Goal: Task Accomplishment & Management: Complete application form

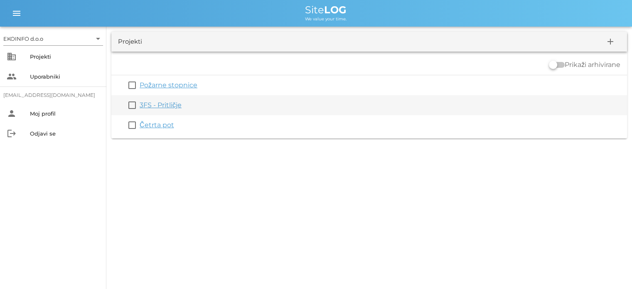
click at [161, 105] on link "3FS - Pritličje" at bounding box center [161, 105] width 42 height 8
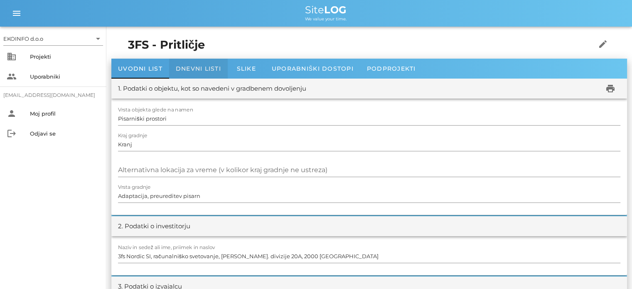
click at [188, 66] on span "Dnevni listi" at bounding box center [198, 68] width 45 height 7
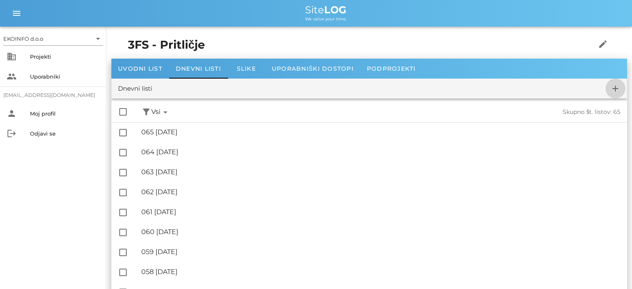
click at [618, 88] on icon "add" at bounding box center [615, 88] width 10 height 10
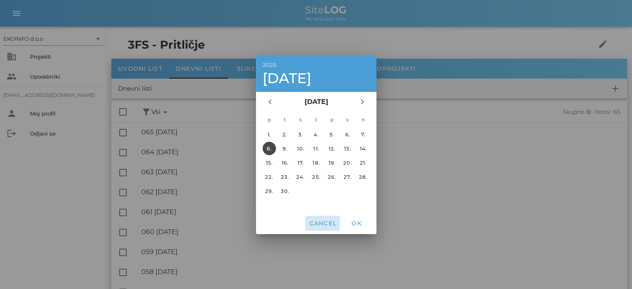
click at [323, 221] on span "Cancel" at bounding box center [323, 222] width 28 height 7
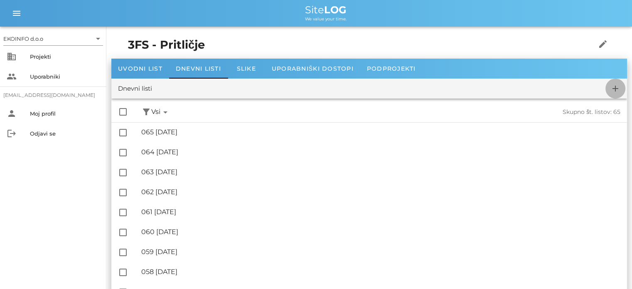
click at [613, 86] on icon "add" at bounding box center [615, 88] width 10 height 10
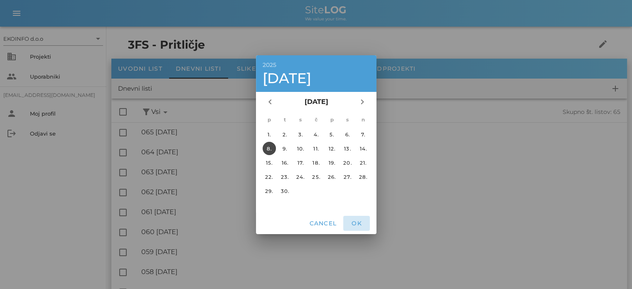
click at [356, 227] on button "OK" at bounding box center [356, 223] width 27 height 15
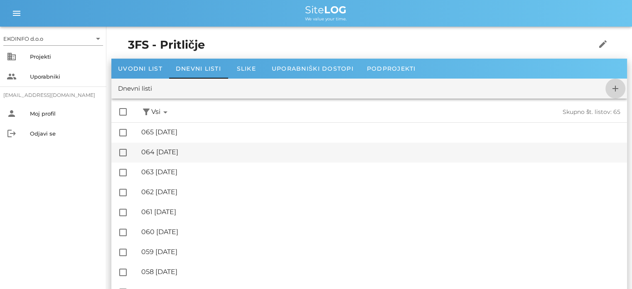
checkbox input "false"
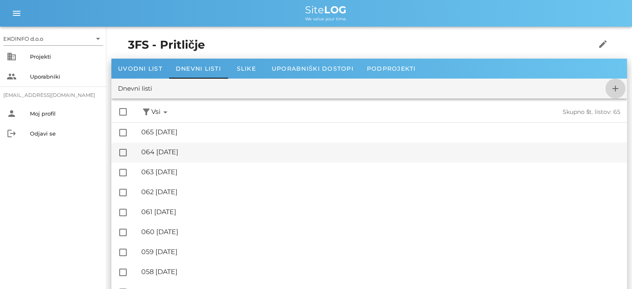
checkbox input "false"
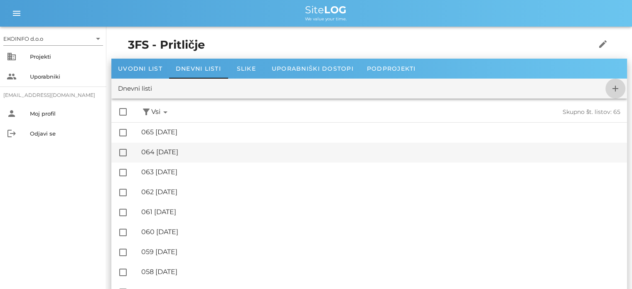
checkbox input "false"
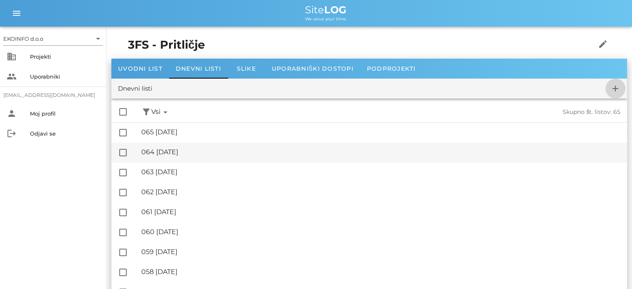
checkbox input "false"
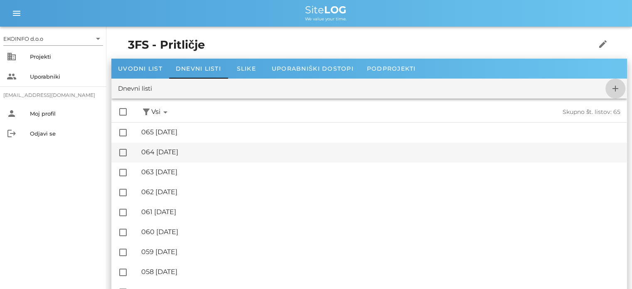
checkbox input "false"
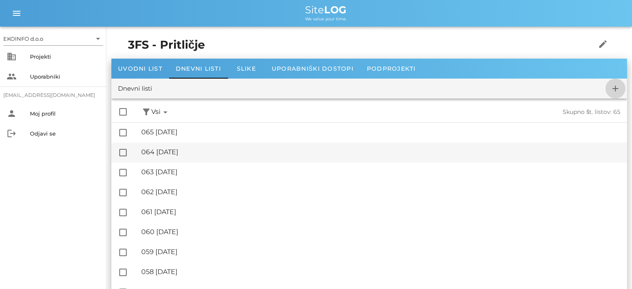
checkbox input "false"
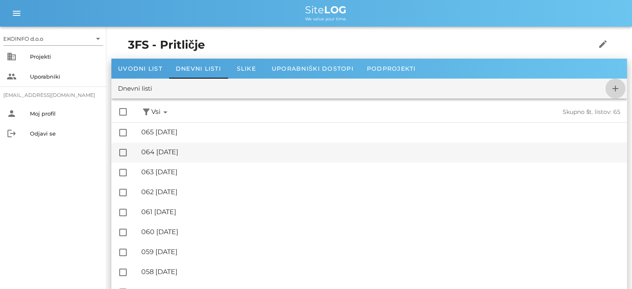
checkbox input "false"
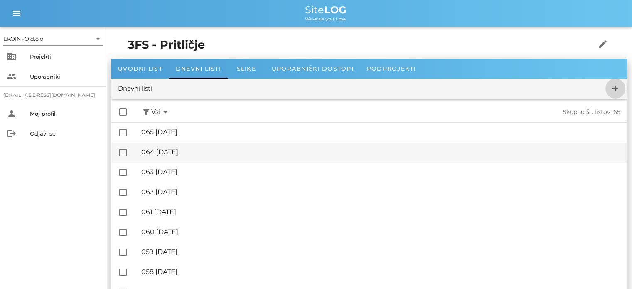
checkbox input "false"
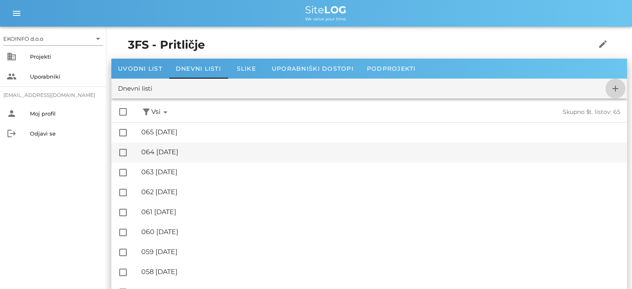
checkbox input "false"
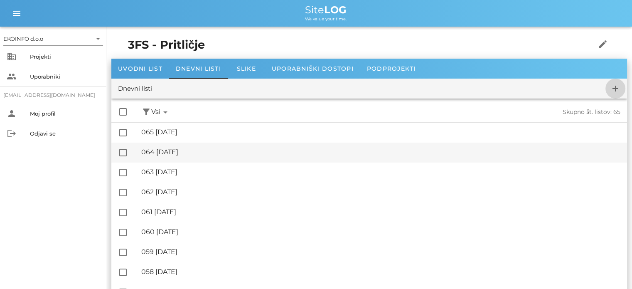
checkbox input "false"
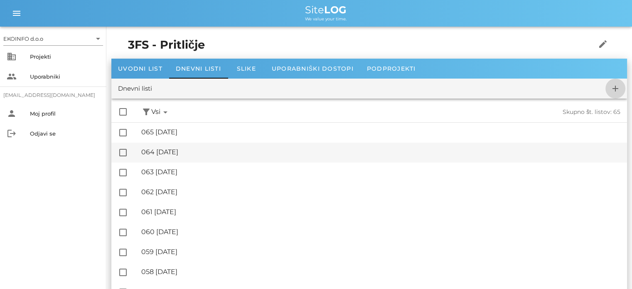
checkbox input "false"
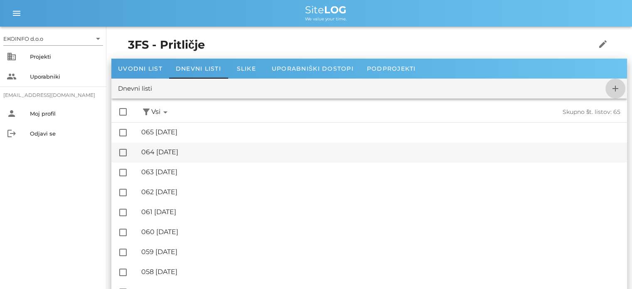
checkbox input "false"
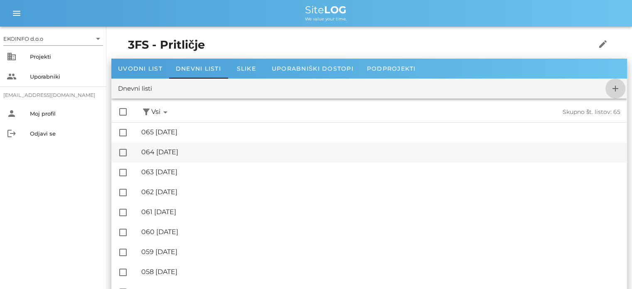
checkbox input "false"
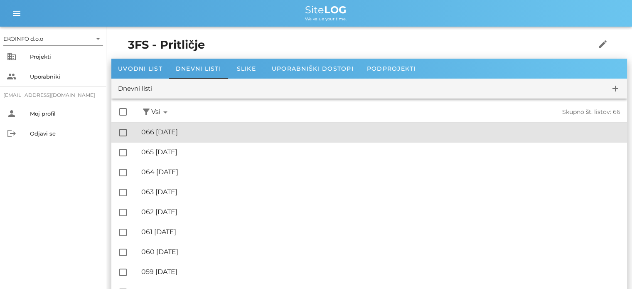
click at [186, 128] on div "🔏 066 [DATE]" at bounding box center [380, 132] width 479 height 8
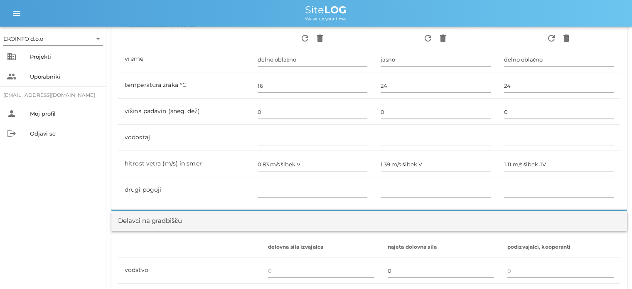
scroll to position [415, 0]
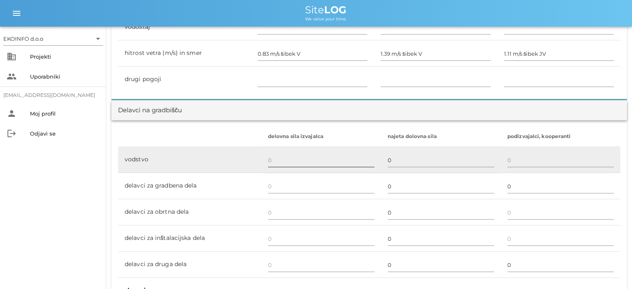
click at [268, 157] on input "text" at bounding box center [321, 159] width 106 height 13
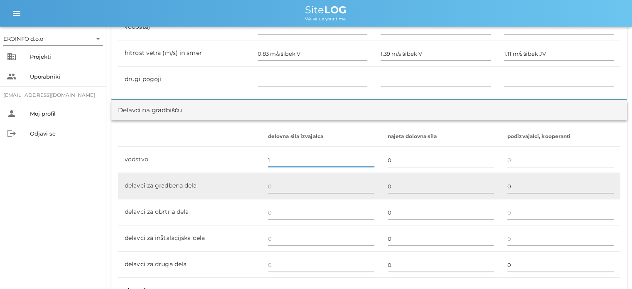
scroll to position [457, 0]
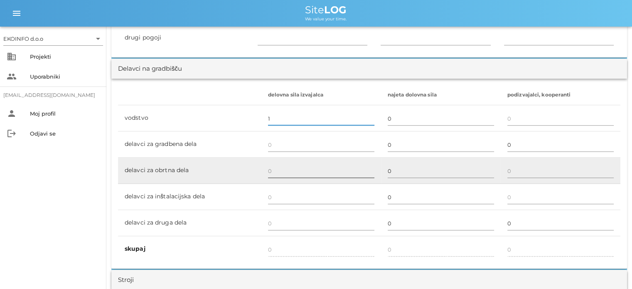
type input "1"
click at [277, 169] on input "text" at bounding box center [321, 170] width 106 height 13
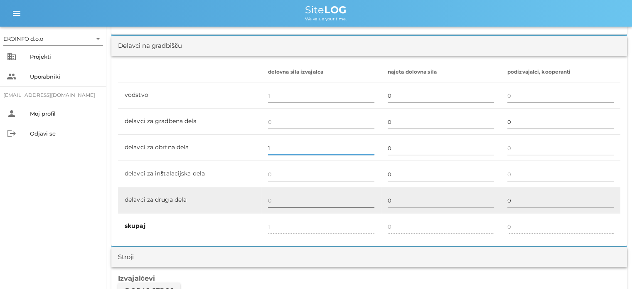
scroll to position [498, 0]
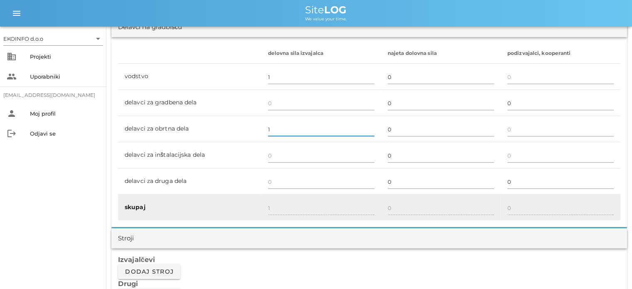
type input "1"
type input "2"
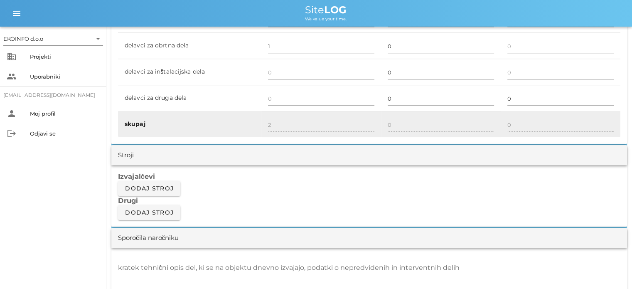
scroll to position [623, 0]
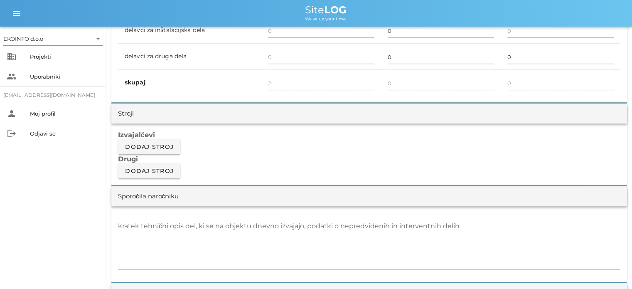
click at [116, 228] on div "kratek tehnični opis del, ki se na objektu dnevno izvajajo, podatki o nepredvid…" at bounding box center [368, 244] width 515 height 76
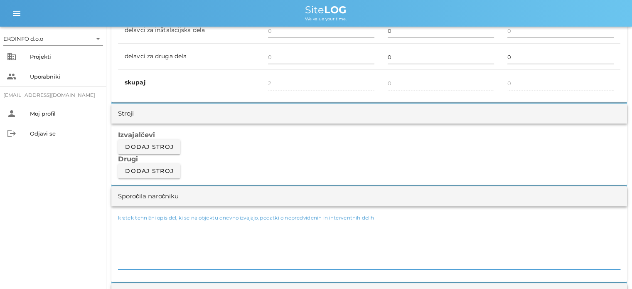
click at [125, 228] on textarea "kratek tehnični opis del, ki se na objektu dnevno izvajajo, podatki o nepredvid…" at bounding box center [369, 244] width 502 height 50
click at [145, 225] on textarea "-[PERSON_NAME]" at bounding box center [369, 244] width 502 height 50
click at [218, 225] on textarea "-montaža parapetne obloge BREZA" at bounding box center [369, 244] width 502 height 50
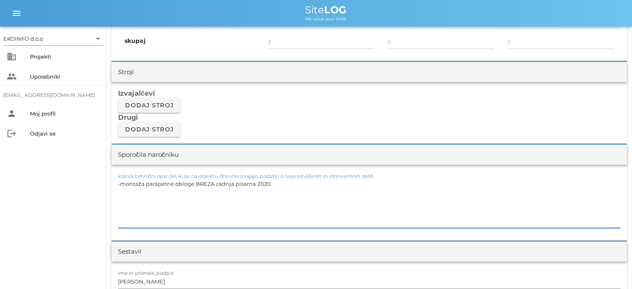
scroll to position [706, 0]
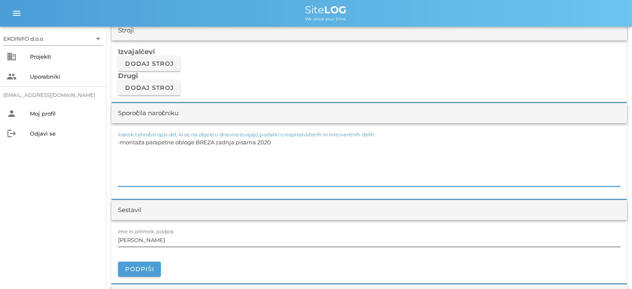
type textarea "-montaža parapetne obloge BREZA zadnja pisarna Z020"
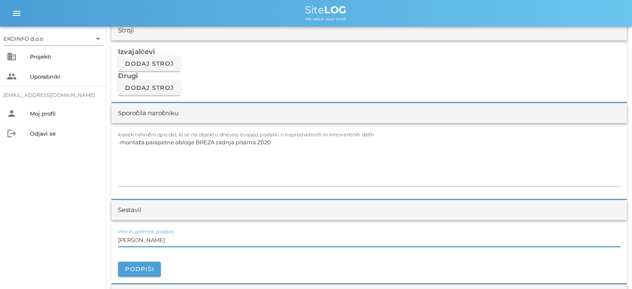
click at [156, 243] on input "[PERSON_NAME]" at bounding box center [369, 239] width 502 height 13
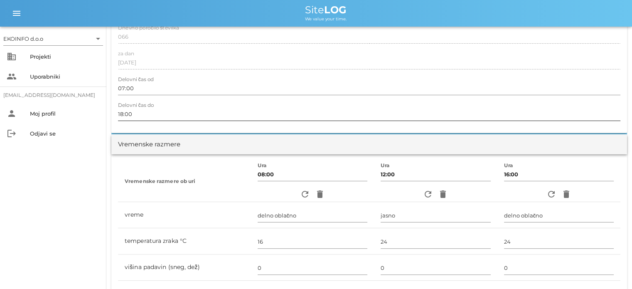
scroll to position [83, 0]
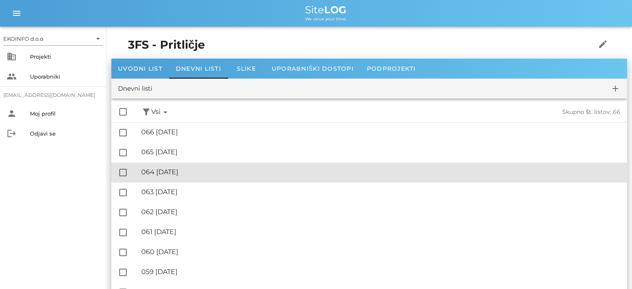
click at [191, 171] on div "🔏 064 [DATE]" at bounding box center [380, 172] width 479 height 8
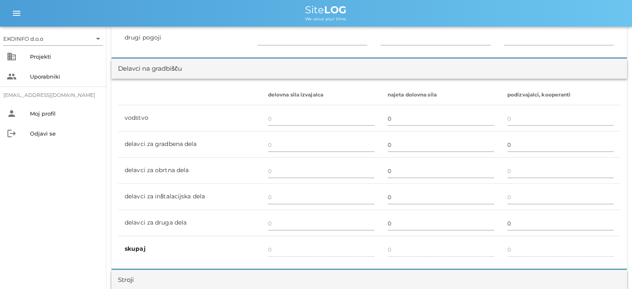
scroll to position [540, 0]
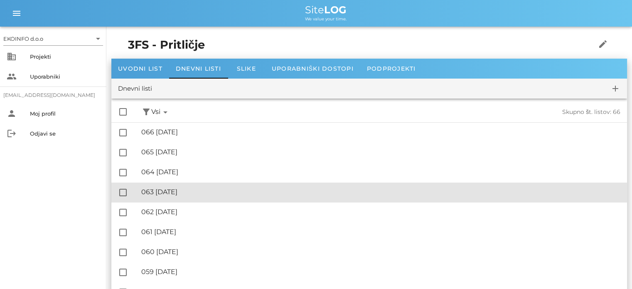
click at [186, 192] on div "🔏 063 [DATE]" at bounding box center [380, 192] width 479 height 8
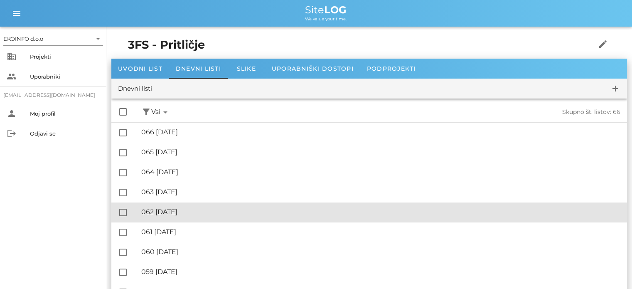
click at [191, 217] on div "🔏 062 [DATE] ✓ Podpisal: Nadzornik ✓ Podpisal: Sestavljalec ✓ Podpisal: Odgovor…" at bounding box center [380, 212] width 479 height 19
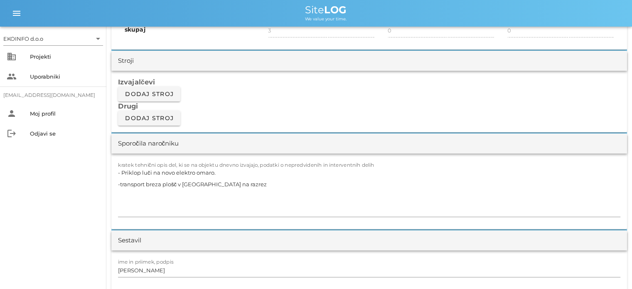
scroll to position [706, 0]
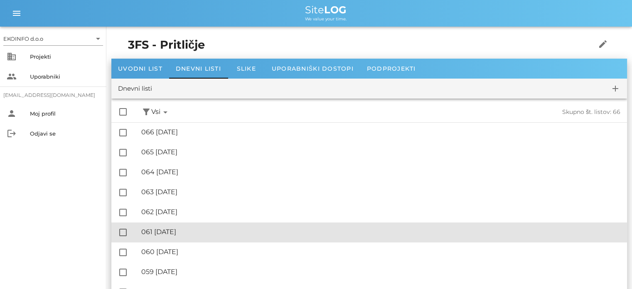
click at [187, 231] on div "🔏 061 [DATE]" at bounding box center [380, 232] width 479 height 8
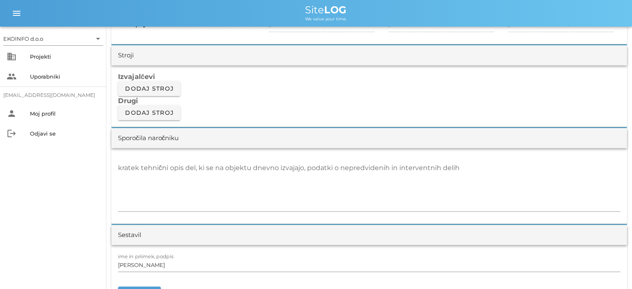
scroll to position [706, 0]
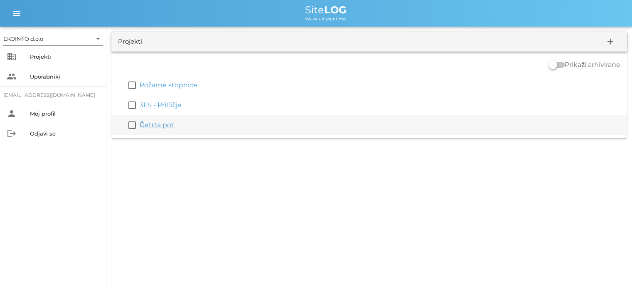
click at [151, 126] on link "Četrta pot" at bounding box center [157, 125] width 34 height 8
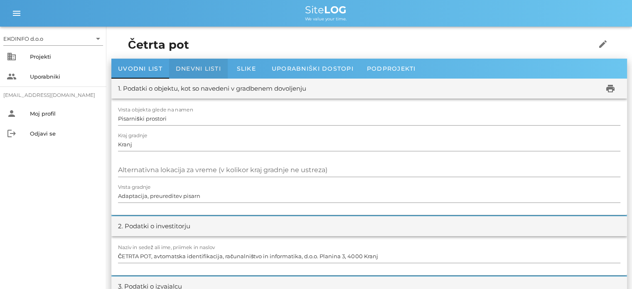
click at [197, 67] on span "Dnevni listi" at bounding box center [198, 68] width 45 height 7
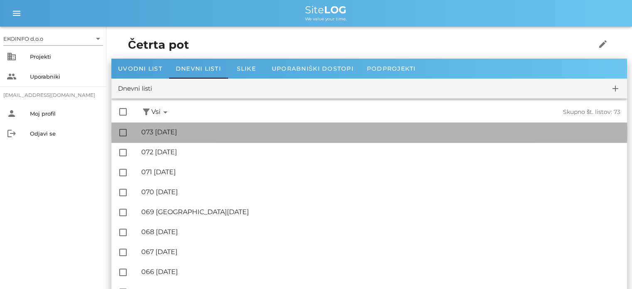
click at [191, 132] on div "🔏 073 [DATE]" at bounding box center [380, 132] width 479 height 8
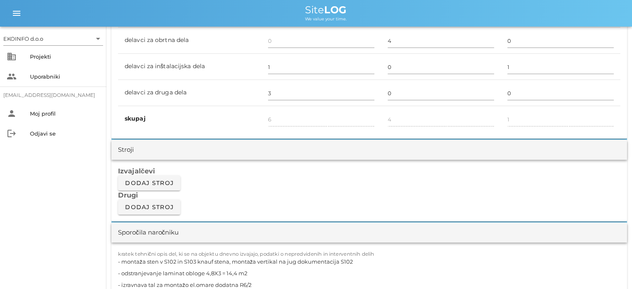
scroll to position [540, 0]
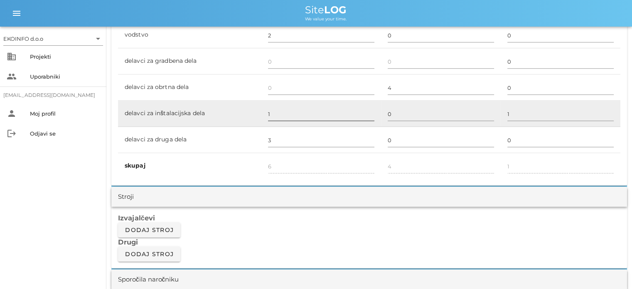
click at [272, 115] on input "1" at bounding box center [321, 113] width 106 height 13
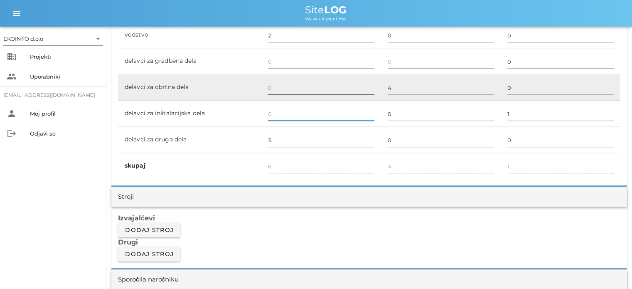
type input "5"
click at [269, 84] on input "text" at bounding box center [321, 87] width 106 height 13
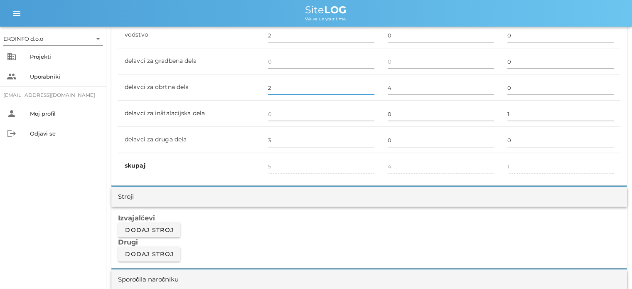
type input "2"
type input "7"
click at [252, 217] on h3 "Izvajalčevi" at bounding box center [369, 217] width 502 height 9
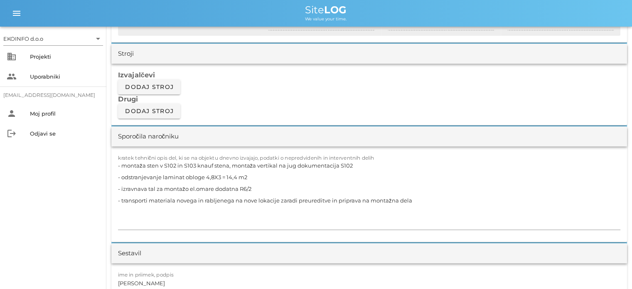
scroll to position [706, 0]
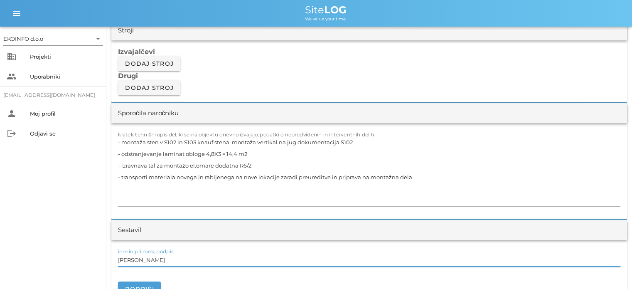
click at [159, 259] on input "[PERSON_NAME]" at bounding box center [369, 259] width 502 height 13
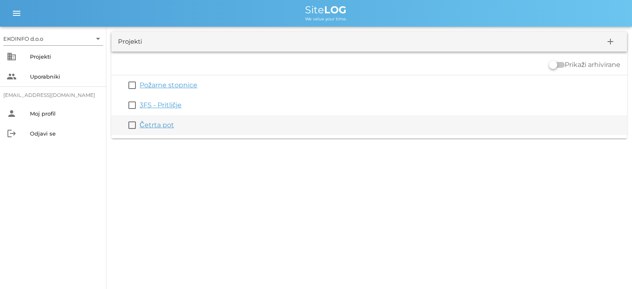
click at [153, 123] on link "Četrta pot" at bounding box center [157, 125] width 34 height 8
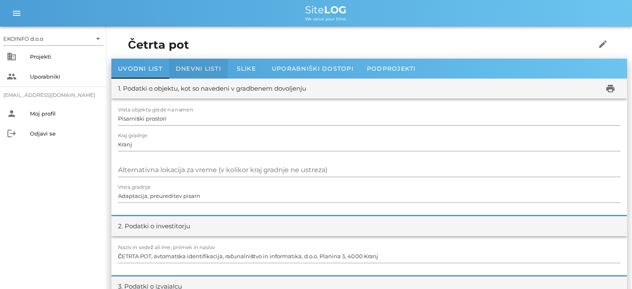
click at [194, 70] on span "Dnevni listi" at bounding box center [198, 68] width 45 height 7
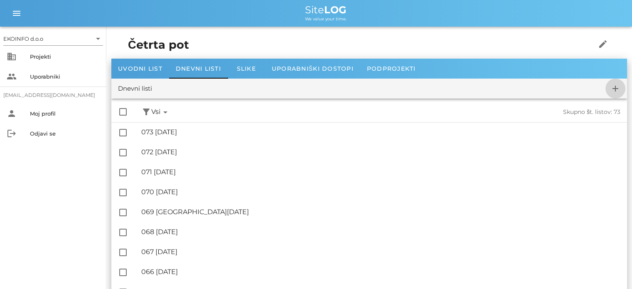
click at [613, 90] on icon "add" at bounding box center [615, 88] width 10 height 10
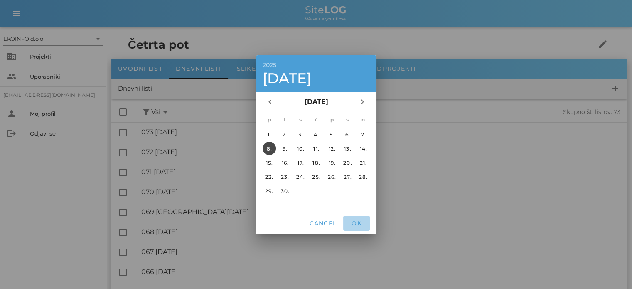
click at [352, 224] on span "OK" at bounding box center [356, 222] width 20 height 7
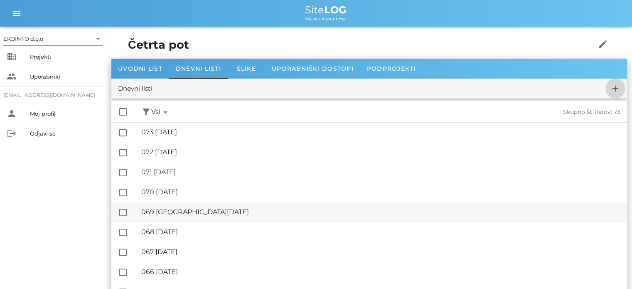
checkbox input "false"
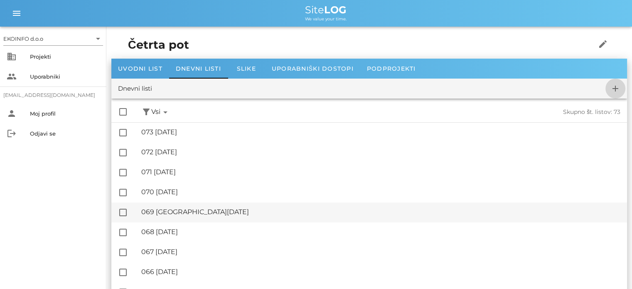
checkbox input "false"
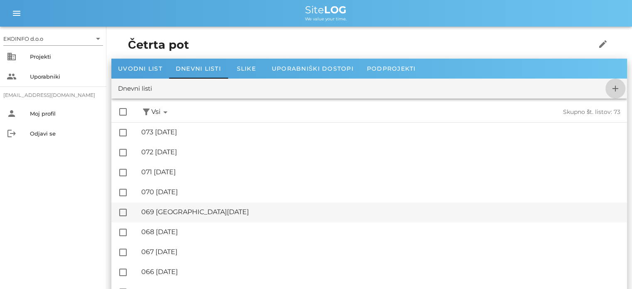
checkbox input "false"
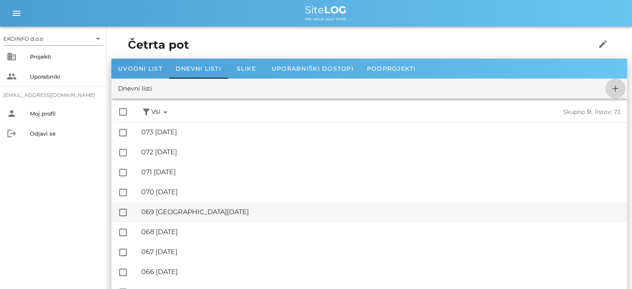
checkbox input "false"
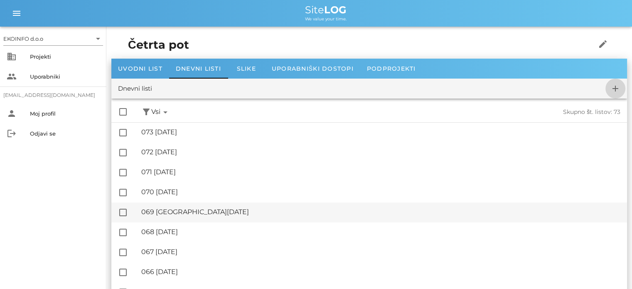
checkbox input "false"
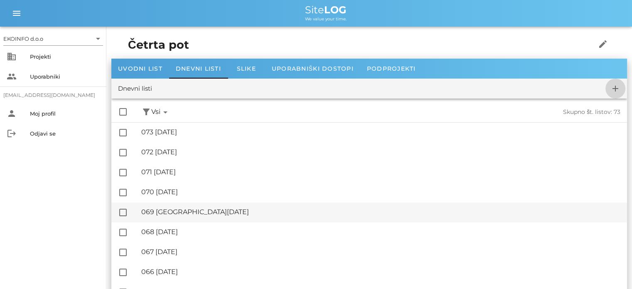
checkbox input "false"
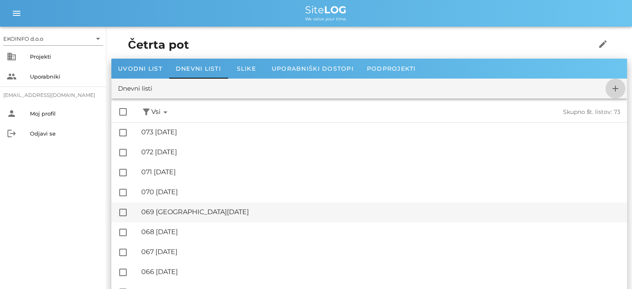
checkbox input "false"
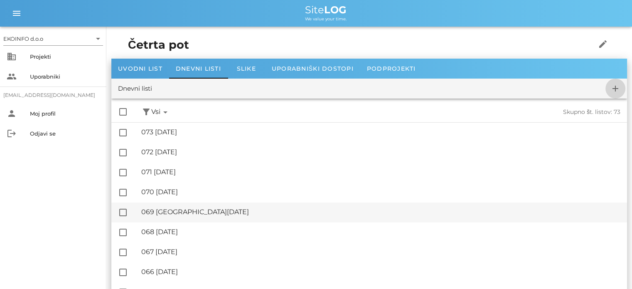
checkbox input "false"
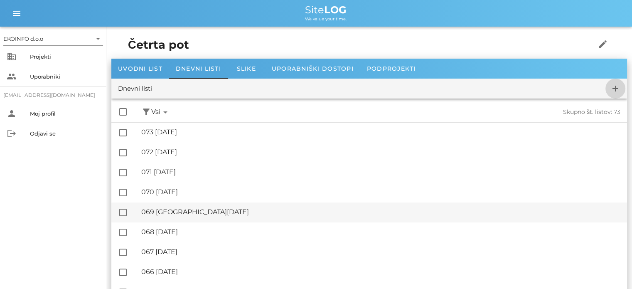
checkbox input "false"
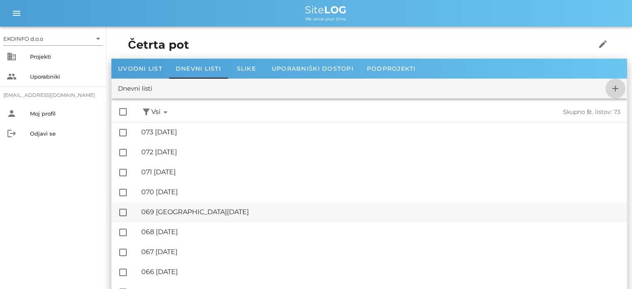
checkbox input "false"
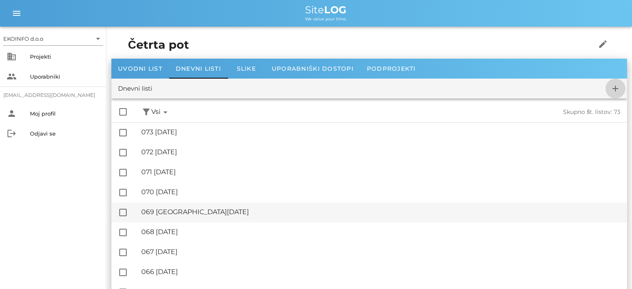
checkbox input "false"
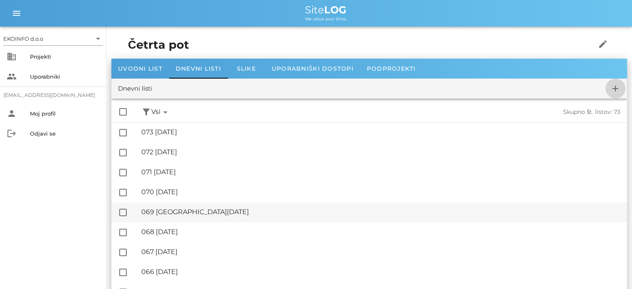
checkbox input "false"
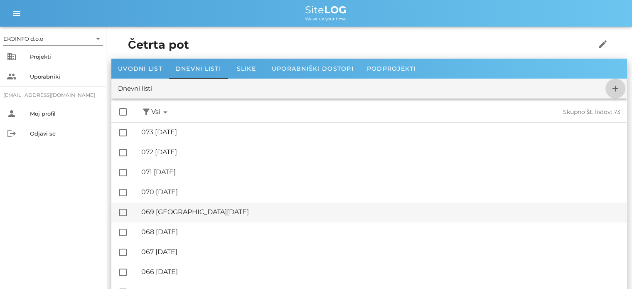
checkbox input "false"
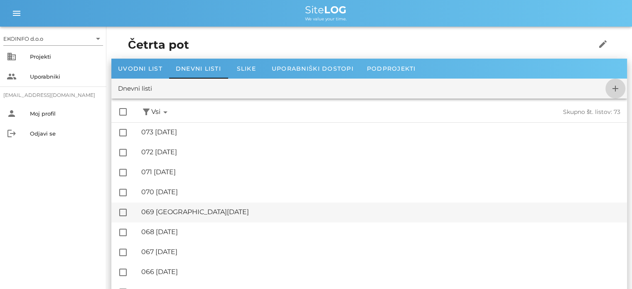
checkbox input "false"
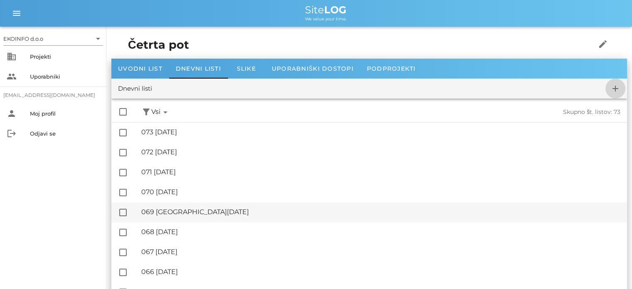
checkbox input "false"
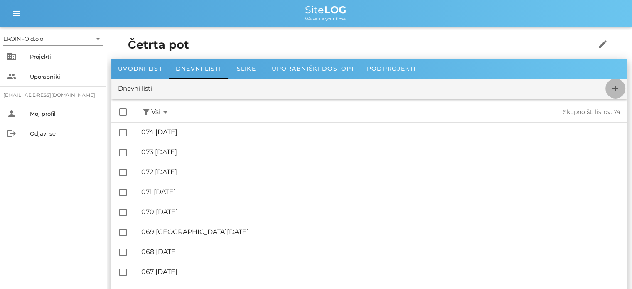
click at [609, 88] on span "add" at bounding box center [615, 88] width 20 height 10
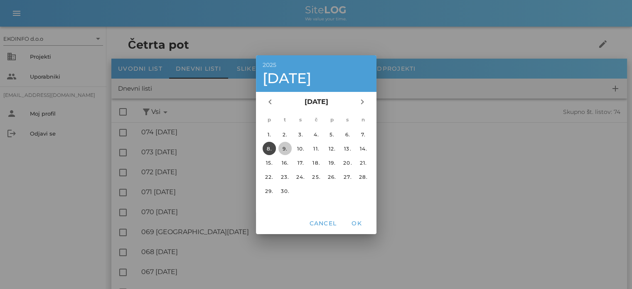
click at [286, 147] on div "9." at bounding box center [284, 148] width 13 height 6
click at [351, 220] on span "OK" at bounding box center [356, 222] width 20 height 7
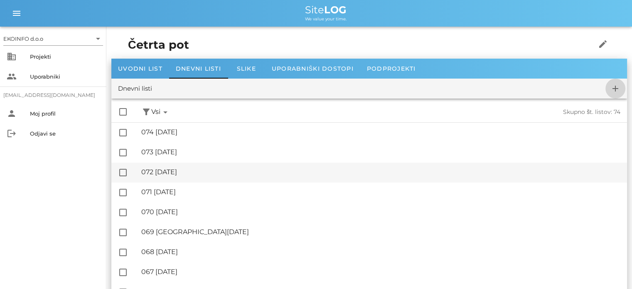
checkbox input "false"
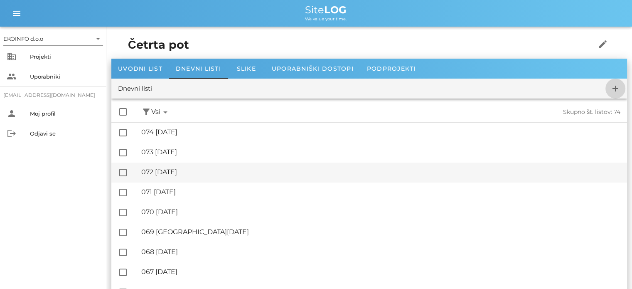
checkbox input "false"
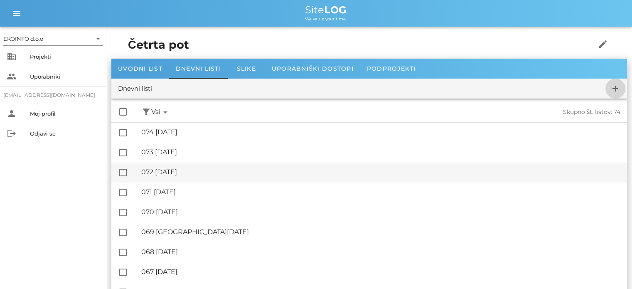
checkbox input "false"
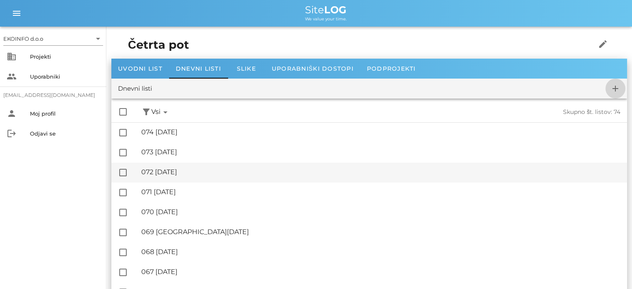
checkbox input "false"
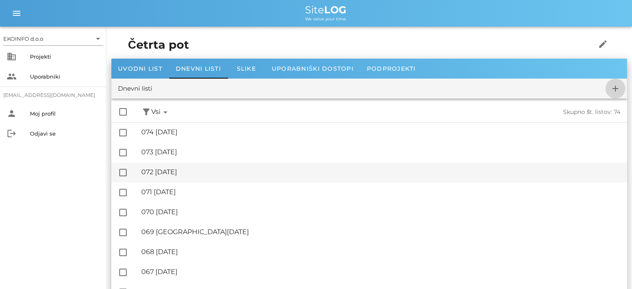
checkbox input "false"
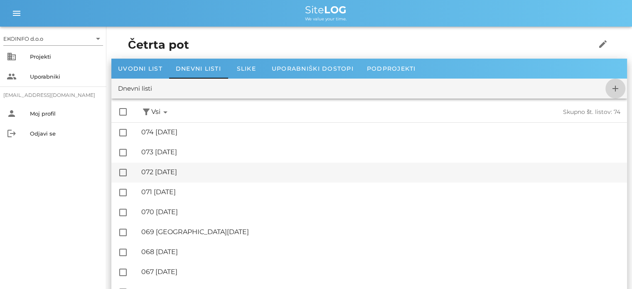
checkbox input "false"
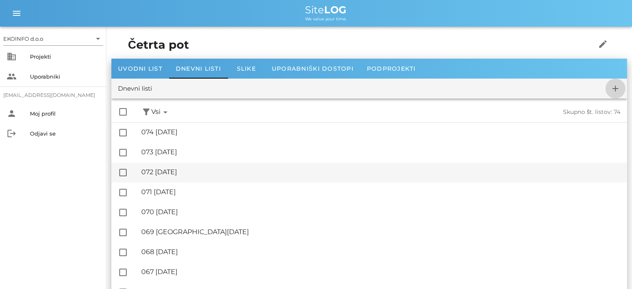
checkbox input "false"
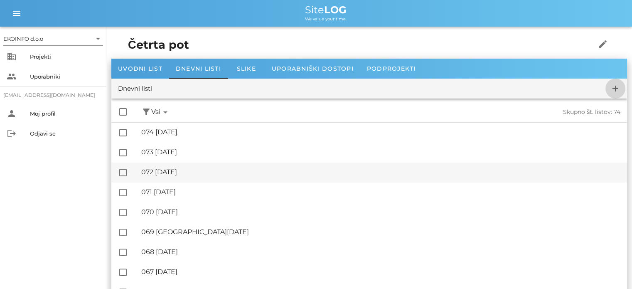
checkbox input "false"
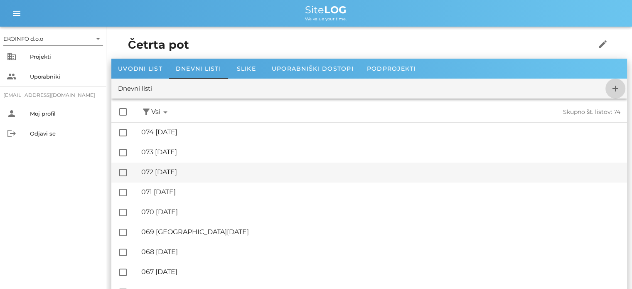
checkbox input "false"
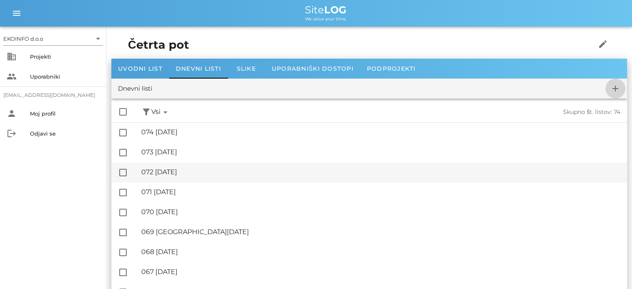
checkbox input "false"
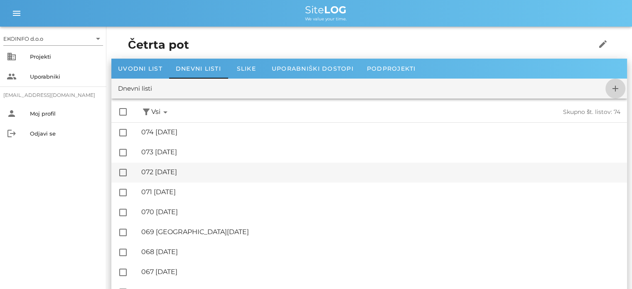
checkbox input "false"
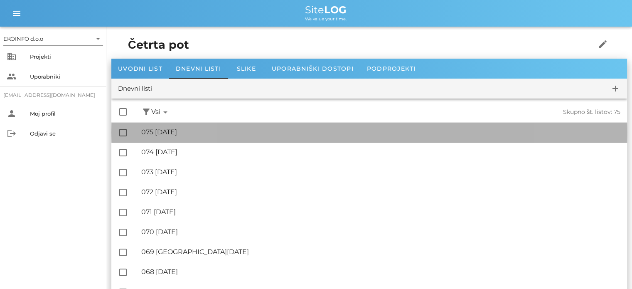
click at [188, 129] on div "🔏 075 [DATE]" at bounding box center [380, 132] width 479 height 8
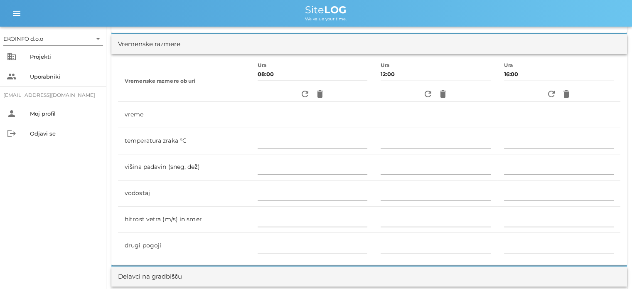
scroll to position [415, 0]
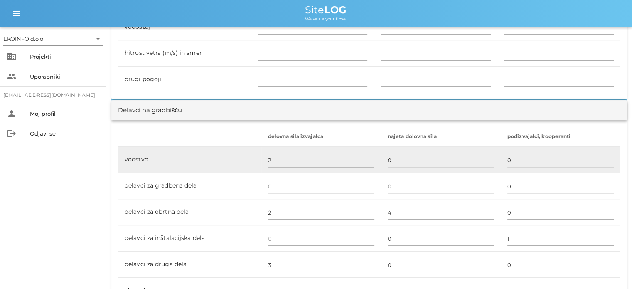
click at [275, 163] on input "2" at bounding box center [321, 159] width 106 height 13
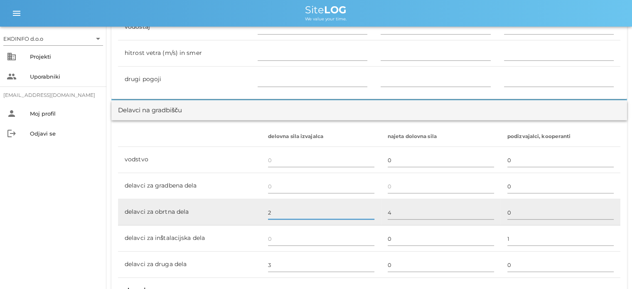
click at [270, 213] on input "2" at bounding box center [321, 212] width 106 height 13
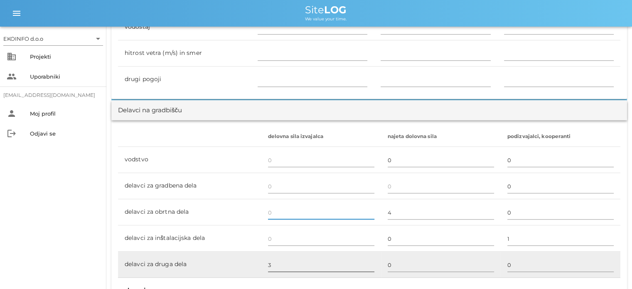
click at [272, 262] on input "3" at bounding box center [321, 264] width 106 height 13
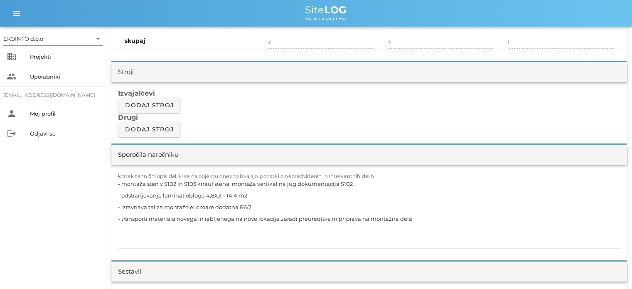
scroll to position [706, 0]
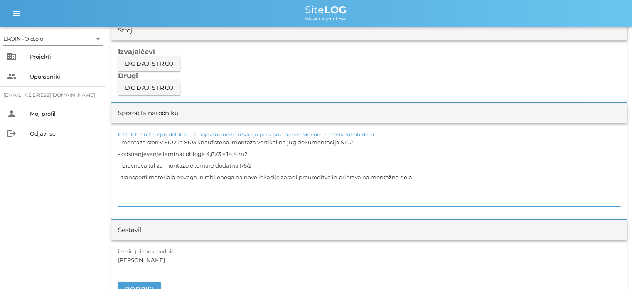
drag, startPoint x: 397, startPoint y: 177, endPoint x: 111, endPoint y: 135, distance: 289.2
click at [111, 135] on div "[DATE] Close Četrta pot Uvodni list Dnevni listi Slike Dnevni list na [DATE] ✓ …" at bounding box center [368, 272] width 525 height 1905
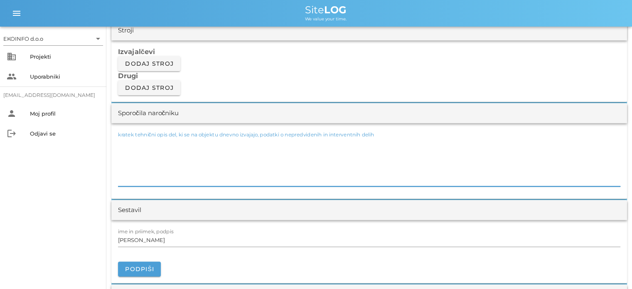
click at [120, 176] on textarea "kratek tehnični opis del, ki se na objektu dnevno izvajajo, podatki o nepredvid…" at bounding box center [369, 161] width 502 height 50
click at [120, 167] on textarea "kratek tehnični opis del, ki se na objektu dnevno izvajajo, podatki o nepredvid…" at bounding box center [369, 161] width 502 height 50
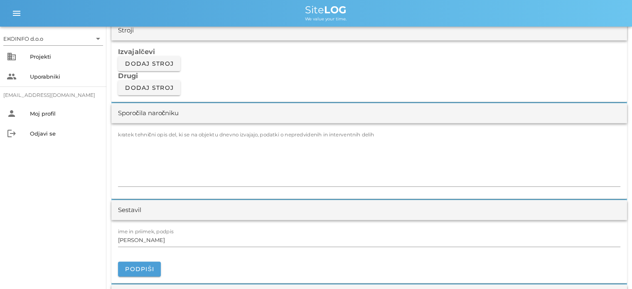
click at [117, 171] on div "kratek tehnični opis del, ki se na objektu dnevno izvajajo, podatki o nepredvid…" at bounding box center [368, 161] width 515 height 76
click at [121, 169] on textarea "kratek tehnični opis del, ki se na objektu dnevno izvajajo, podatki o nepredvid…" at bounding box center [369, 161] width 502 height 50
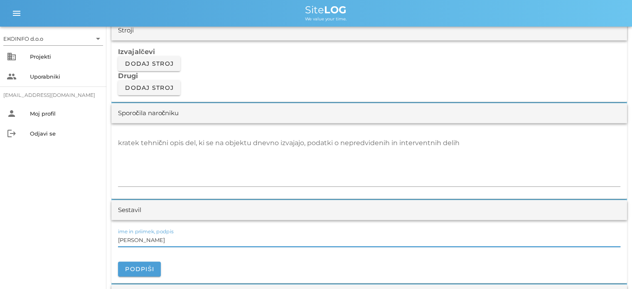
click at [156, 238] on input "[PERSON_NAME]" at bounding box center [369, 239] width 502 height 13
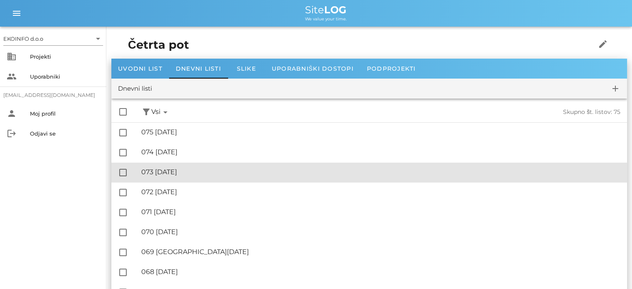
click at [189, 167] on div "🔏 073 [DATE] ✓ Podpisal: Nadzornik ✓ Podpisal: Sestavljalec ✓ Podpisal: Odgovor…" at bounding box center [380, 172] width 479 height 19
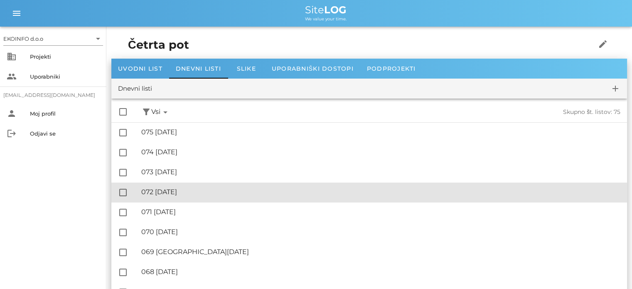
click at [187, 194] on div "🔏 072 [DATE]" at bounding box center [380, 192] width 479 height 8
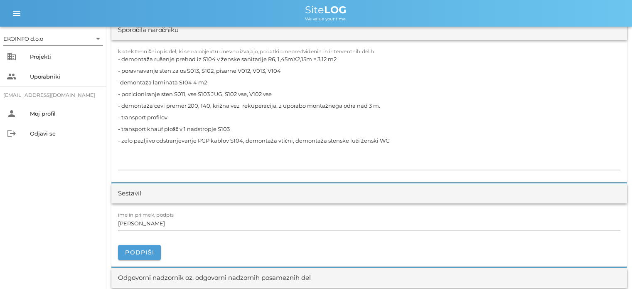
scroll to position [748, 0]
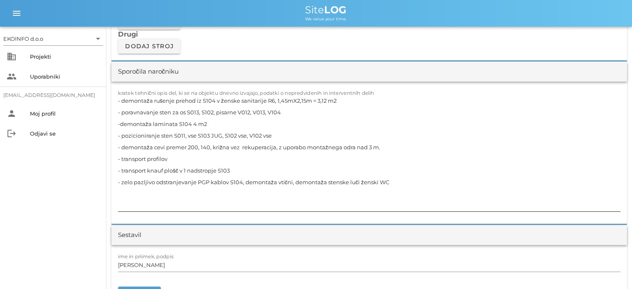
click at [291, 181] on textarea "- demontaža rušenje prehod iz S104 v ženske sanitarije R6, 1,45mX2,15m = 3,12 m…" at bounding box center [369, 153] width 502 height 116
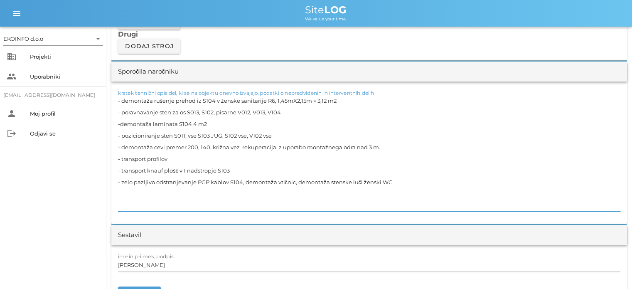
click at [314, 184] on textarea "- demontaža rušenje prehod iz S104 v ženske sanitarije R6, 1,45mX2,15m = 3,12 m…" at bounding box center [369, 153] width 502 height 116
click at [154, 267] on input "[PERSON_NAME]" at bounding box center [369, 264] width 502 height 13
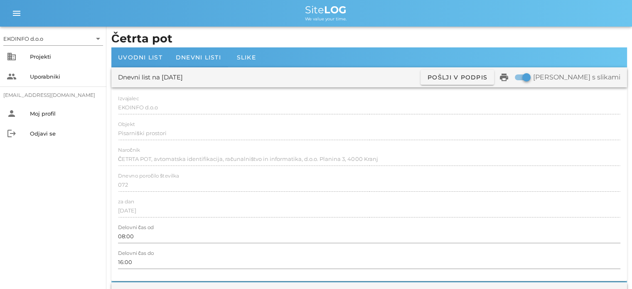
scroll to position [0, 0]
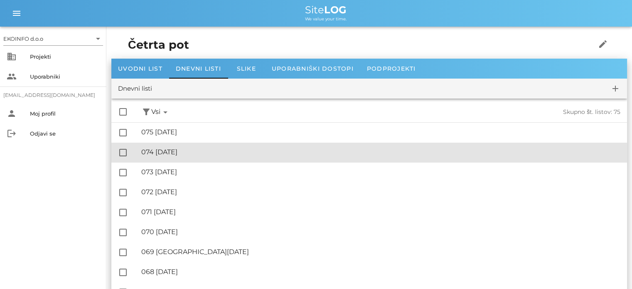
click at [198, 153] on div "🔏 074 [DATE]" at bounding box center [380, 152] width 479 height 8
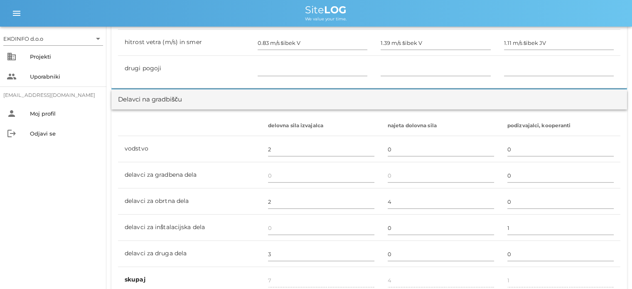
scroll to position [457, 0]
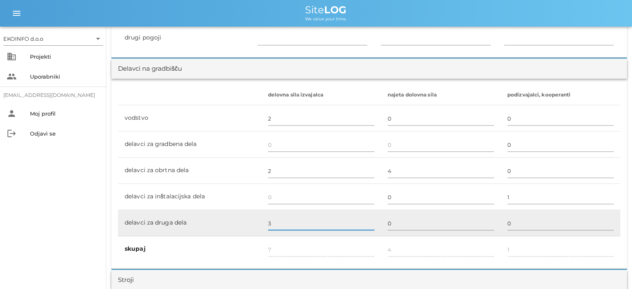
click at [272, 223] on input "3" at bounding box center [321, 222] width 106 height 13
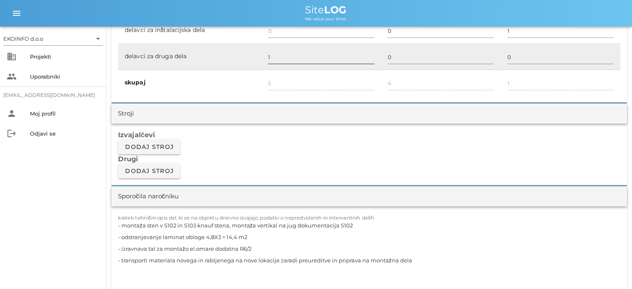
scroll to position [706, 0]
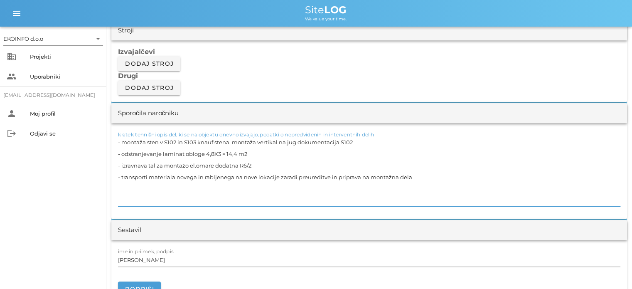
drag, startPoint x: 415, startPoint y: 176, endPoint x: 106, endPoint y: 137, distance: 311.5
click at [106, 137] on div "[DATE] Close Četrta pot Uvodni list Dnevni listi Slike Dnevni list na [DATE] ✓ …" at bounding box center [368, 272] width 525 height 1905
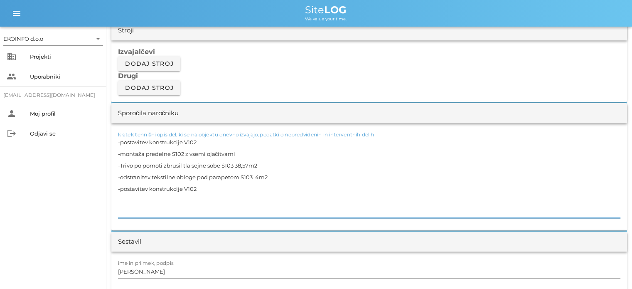
click at [149, 189] on textarea "-postavitev konstrukcije V102 -montaža predelne S102 z vsemi ojačitvami -Trivo …" at bounding box center [369, 176] width 502 height 81
click at [216, 186] on textarea "-postavitev konstrukcije V102 -montaža predelne S102 z vsemi ojačitvami -Trivo …" at bounding box center [369, 176] width 502 height 81
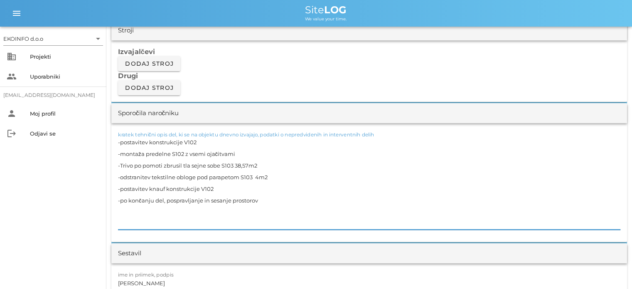
click at [170, 150] on textarea "-postavitev konstrukcije V102 -montaža predelne S102 z vsemi ojačitvami -Trivo …" at bounding box center [369, 182] width 502 height 93
click at [274, 157] on textarea "-postavitev konstrukcije V102 -montaža predelne stene S102 z vsemi ojačitvami -…" at bounding box center [369, 182] width 502 height 93
click at [183, 141] on textarea "-postavitev konstrukcije V102 -montaža predelne stene S102 z vsemi ojačitvami -…" at bounding box center [369, 182] width 502 height 93
click at [186, 153] on textarea "-postavitev konstrukcije za pisarno V102 -montaža predelne stene S102 z vsemi o…" at bounding box center [369, 182] width 502 height 93
click at [239, 177] on textarea "-postavitev konstrukcije za pisarno V102 -montaža predelne stene za pisarno S10…" at bounding box center [369, 182] width 502 height 93
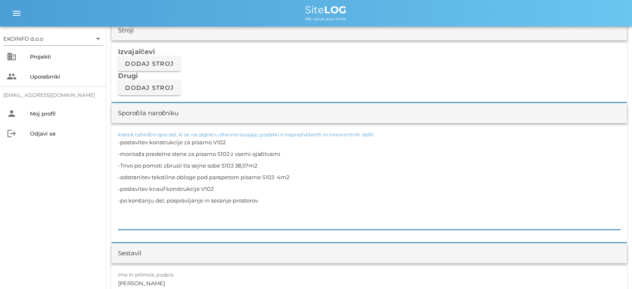
click at [199, 188] on textarea "-postavitev konstrukcije za pisarno V102 -montaža predelne stene za pisarno S10…" at bounding box center [369, 182] width 502 height 93
click at [260, 199] on textarea "-postavitev konstrukcije za pisarno V102 -montaža predelne stene za pisarno S10…" at bounding box center [369, 182] width 502 height 93
click at [165, 201] on textarea "-postavitev konstrukcije za pisarno V102 -montaža predelne stene za pisarno S10…" at bounding box center [369, 182] width 502 height 93
click at [267, 199] on textarea "-postavitev konstrukcije za pisarno V102 -montaža predelne stene za pisarno S10…" at bounding box center [369, 182] width 502 height 93
click at [153, 282] on input "[PERSON_NAME]" at bounding box center [369, 282] width 502 height 13
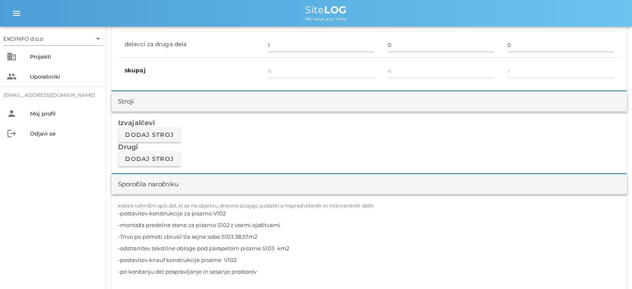
scroll to position [582, 0]
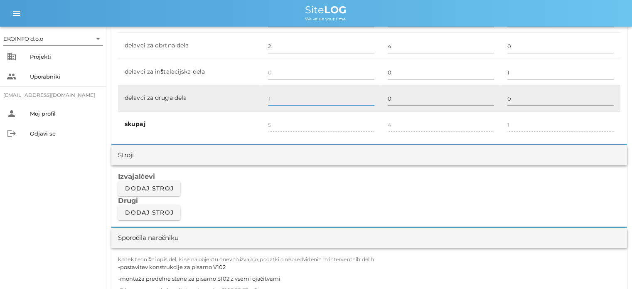
click at [269, 96] on input "1" at bounding box center [321, 98] width 106 height 13
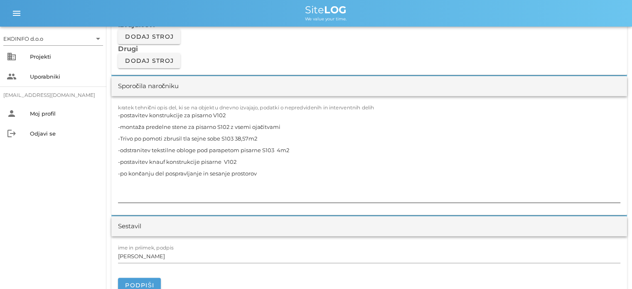
scroll to position [748, 0]
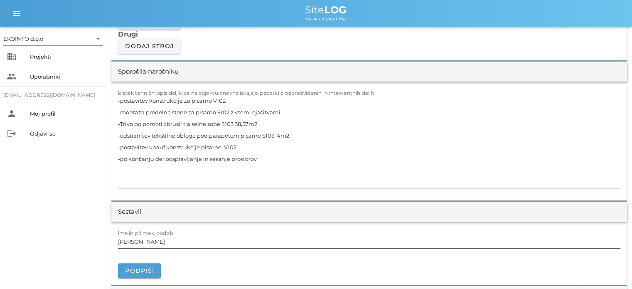
click at [156, 240] on input "[PERSON_NAME]" at bounding box center [369, 241] width 502 height 13
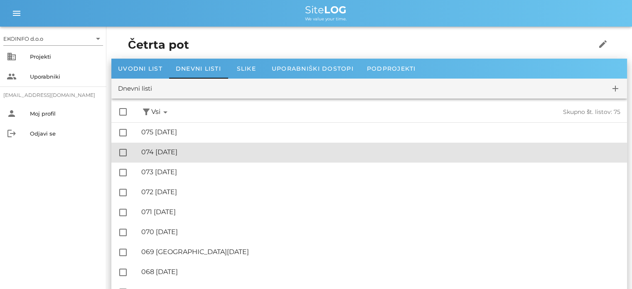
click at [203, 157] on div "🔏 074 [DATE] ✓ Podpisal: Nadzornik ✓ Podpisal: Sestavljalec ✓ Podpisal: Odgovor…" at bounding box center [380, 152] width 479 height 19
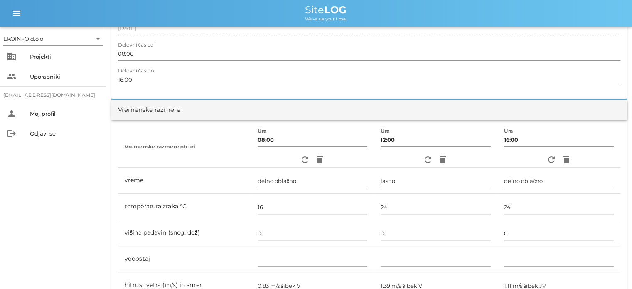
scroll to position [125, 0]
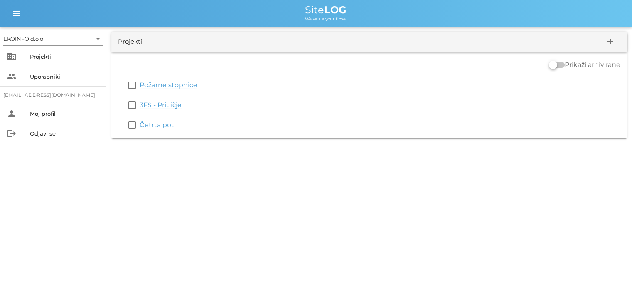
drag, startPoint x: 164, startPoint y: 104, endPoint x: 162, endPoint y: 115, distance: 11.7
click at [163, 104] on link "3FS - Pritličje" at bounding box center [161, 105] width 42 height 8
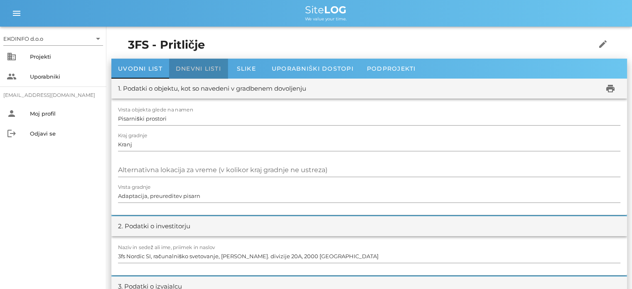
click at [194, 68] on span "Dnevni listi" at bounding box center [198, 68] width 45 height 7
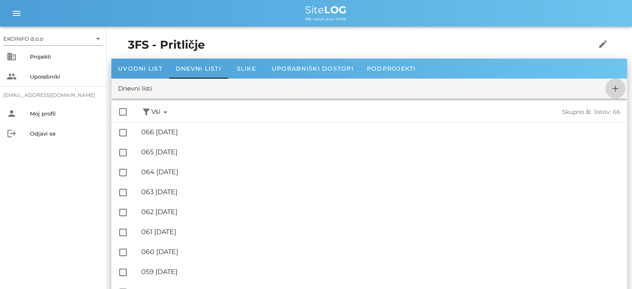
click at [613, 85] on icon "add" at bounding box center [615, 88] width 10 height 10
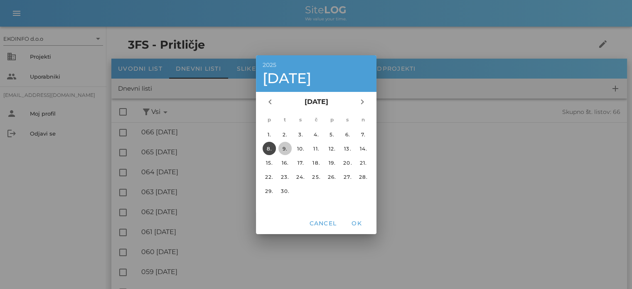
click at [282, 146] on div "9." at bounding box center [284, 148] width 13 height 6
click at [352, 224] on span "OK" at bounding box center [356, 222] width 20 height 7
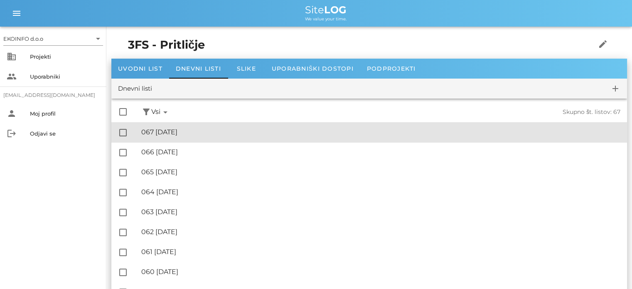
click at [184, 128] on div "🔏 067 [DATE]" at bounding box center [380, 132] width 479 height 8
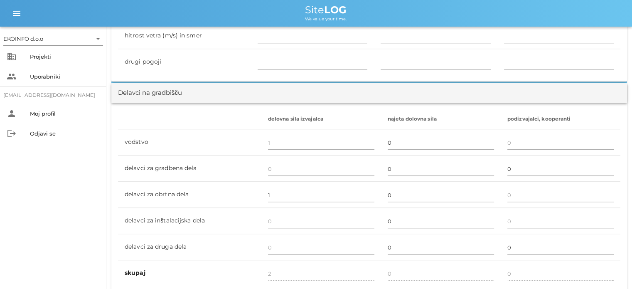
scroll to position [498, 0]
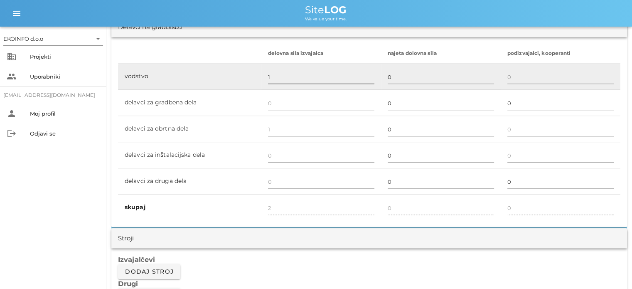
click at [268, 76] on input "1" at bounding box center [321, 76] width 106 height 13
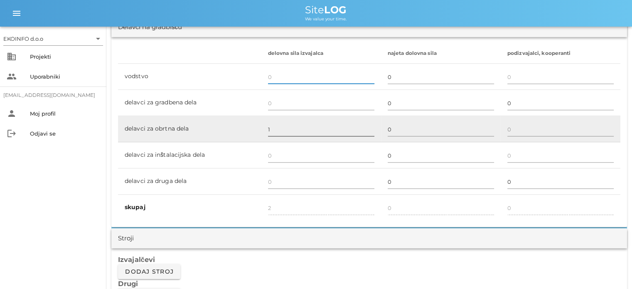
click at [270, 132] on input "1" at bounding box center [321, 129] width 106 height 13
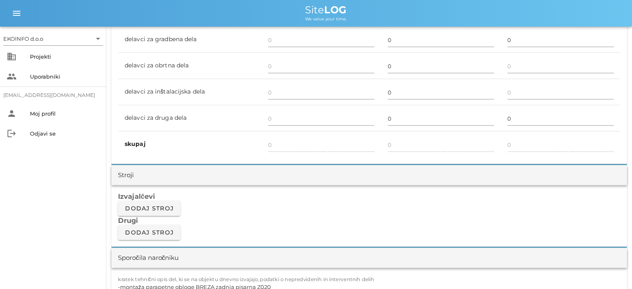
scroll to position [748, 0]
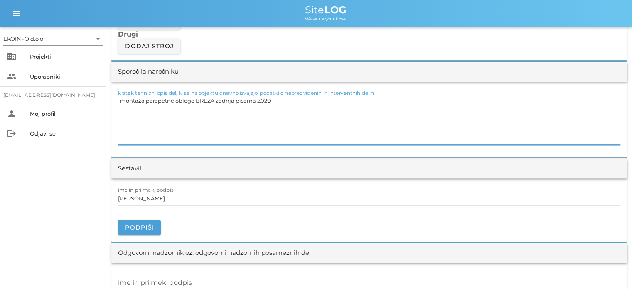
drag, startPoint x: 269, startPoint y: 102, endPoint x: 108, endPoint y: 104, distance: 161.2
click at [108, 104] on div "[DATE] Close 3FS - Pritličje Uvodni list Dnevni listi Slike Dnevni list na [DAT…" at bounding box center [368, 221] width 525 height 1885
click at [154, 201] on input "[PERSON_NAME]" at bounding box center [369, 197] width 502 height 13
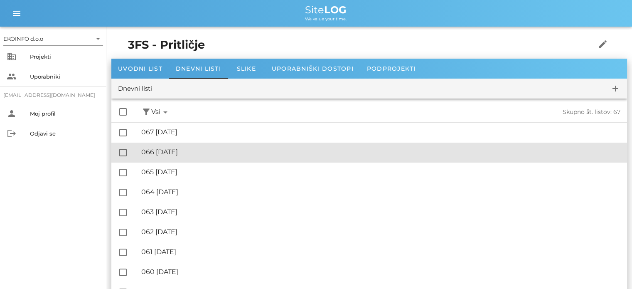
click at [197, 156] on div "🔏 066 [DATE] ✓ Podpisal: Nadzornik ✓ Podpisal: Sestavljalec ✓ Podpisal: Odgovor…" at bounding box center [380, 152] width 479 height 19
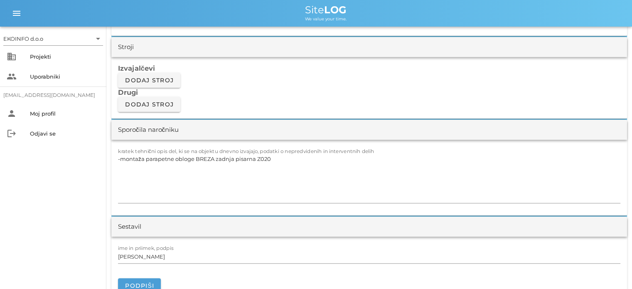
scroll to position [748, 0]
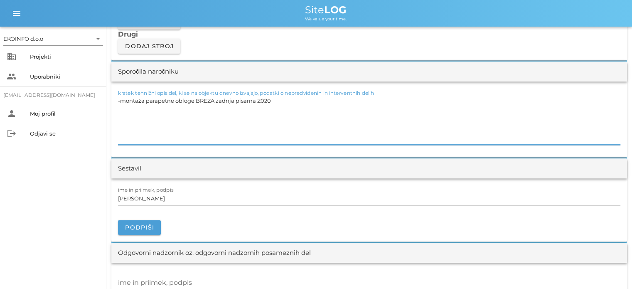
click at [273, 99] on textarea "-montaža parapetne obloge BREZA zadnja pisarna Z020" at bounding box center [369, 120] width 502 height 50
click at [155, 197] on input "[PERSON_NAME]" at bounding box center [369, 197] width 502 height 13
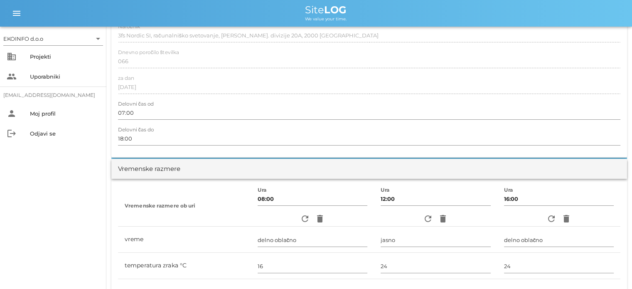
scroll to position [0, 0]
